Goal: Information Seeking & Learning: Learn about a topic

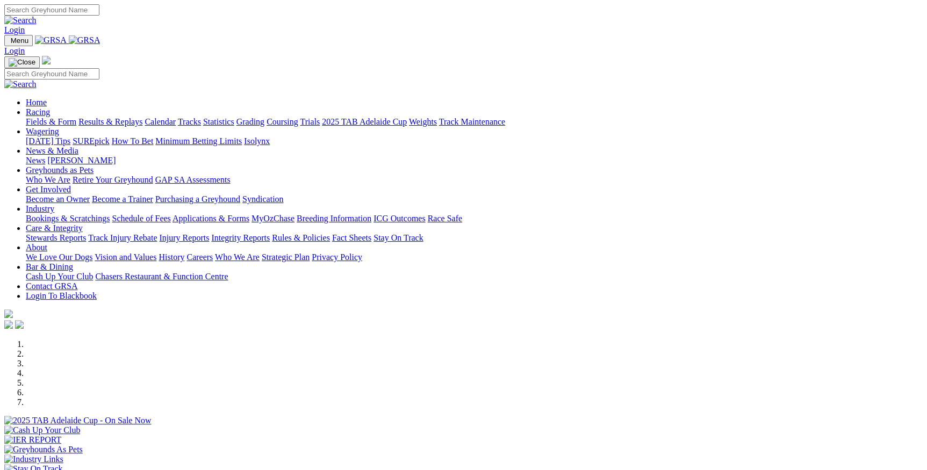
click at [50, 107] on link "Racing" at bounding box center [38, 111] width 24 height 9
click at [176, 117] on link "Calendar" at bounding box center [160, 121] width 31 height 9
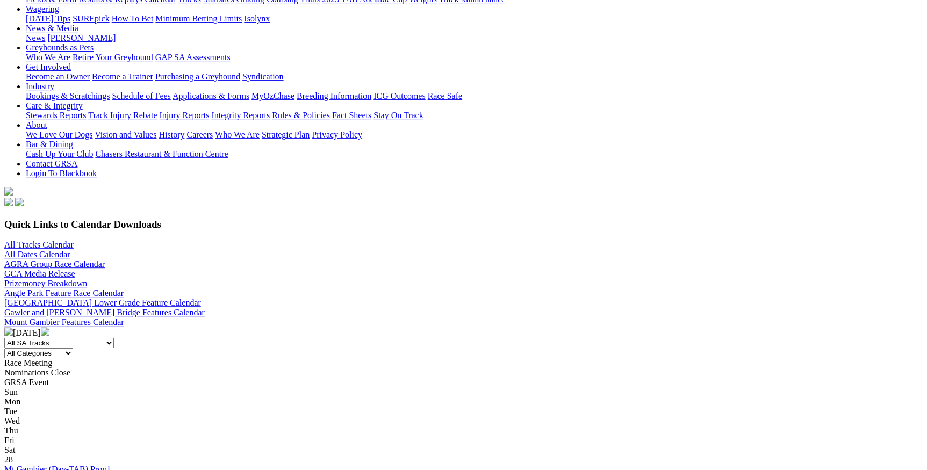
scroll to position [146, 0]
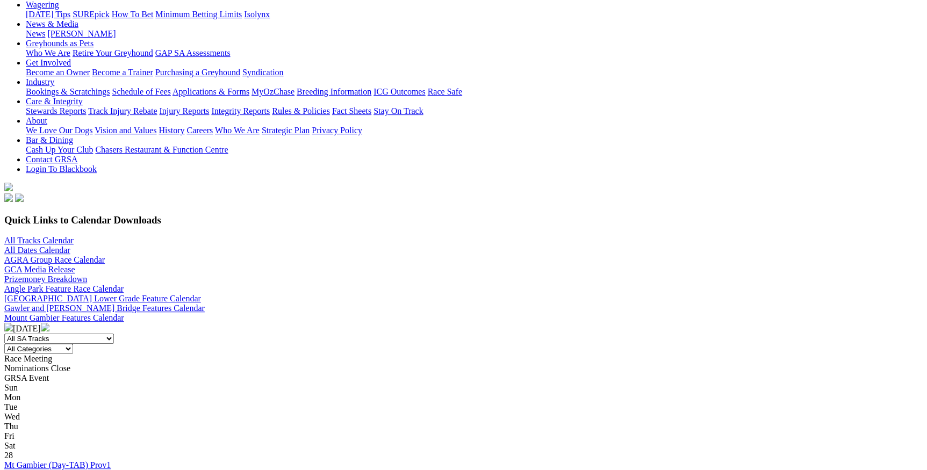
click at [73, 344] on select "All Categories Race Meetings GRSA Events Nomination Dates" at bounding box center [38, 349] width 69 height 10
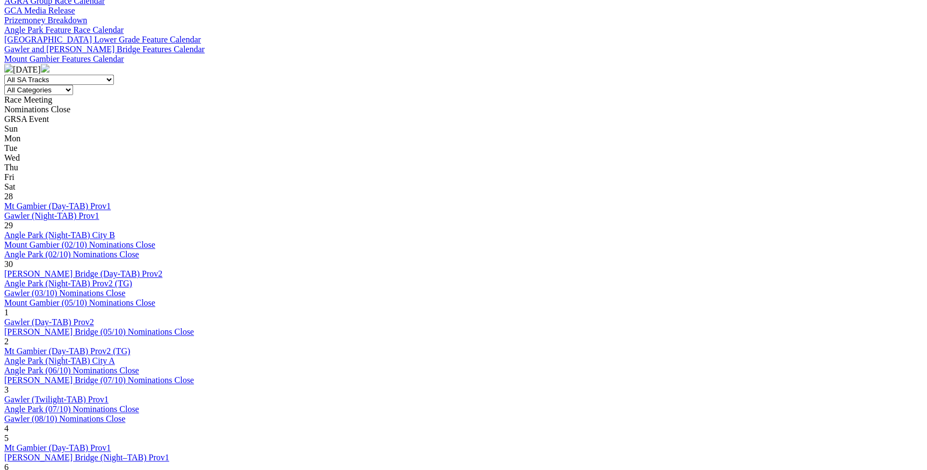
scroll to position [440, 0]
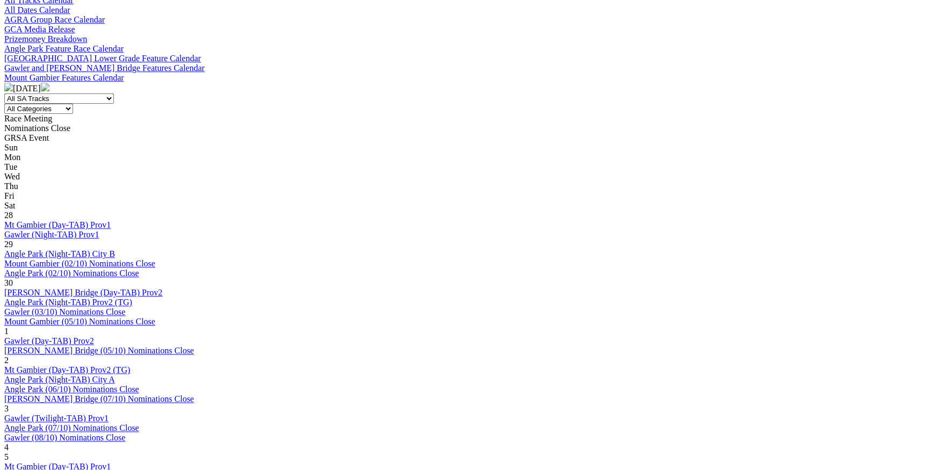
scroll to position [391, 0]
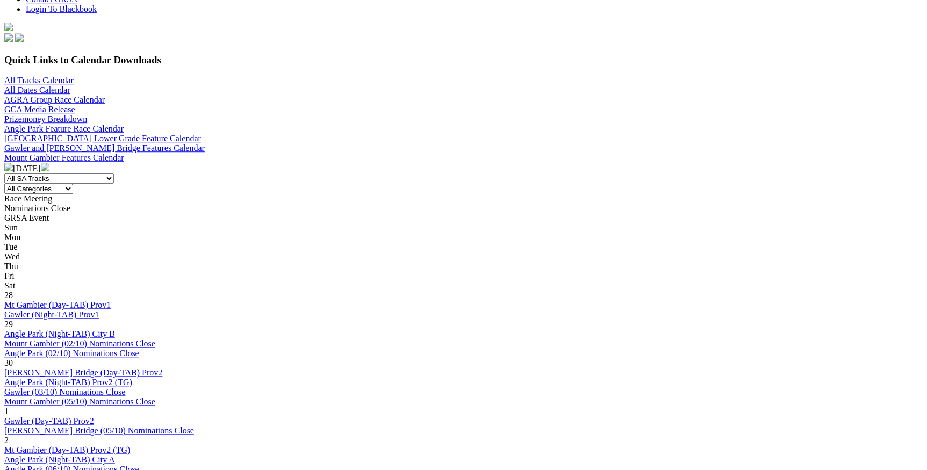
scroll to position [391, 0]
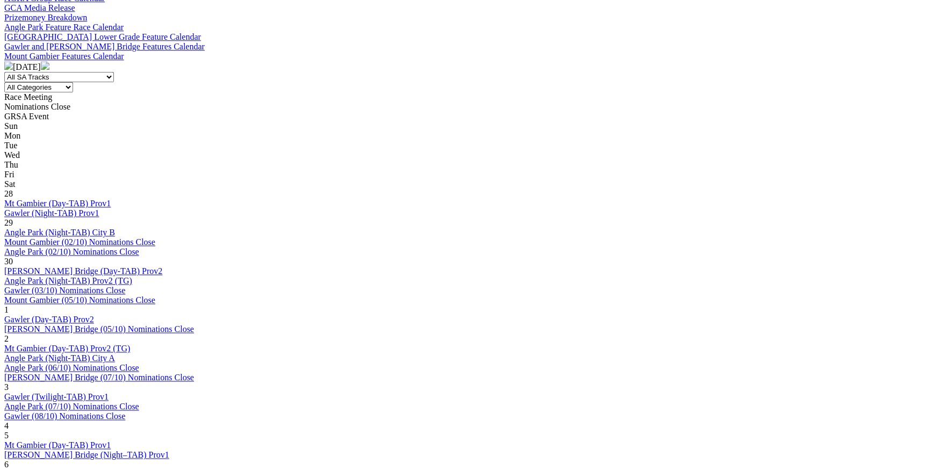
scroll to position [391, 0]
